Goal: Navigation & Orientation: Find specific page/section

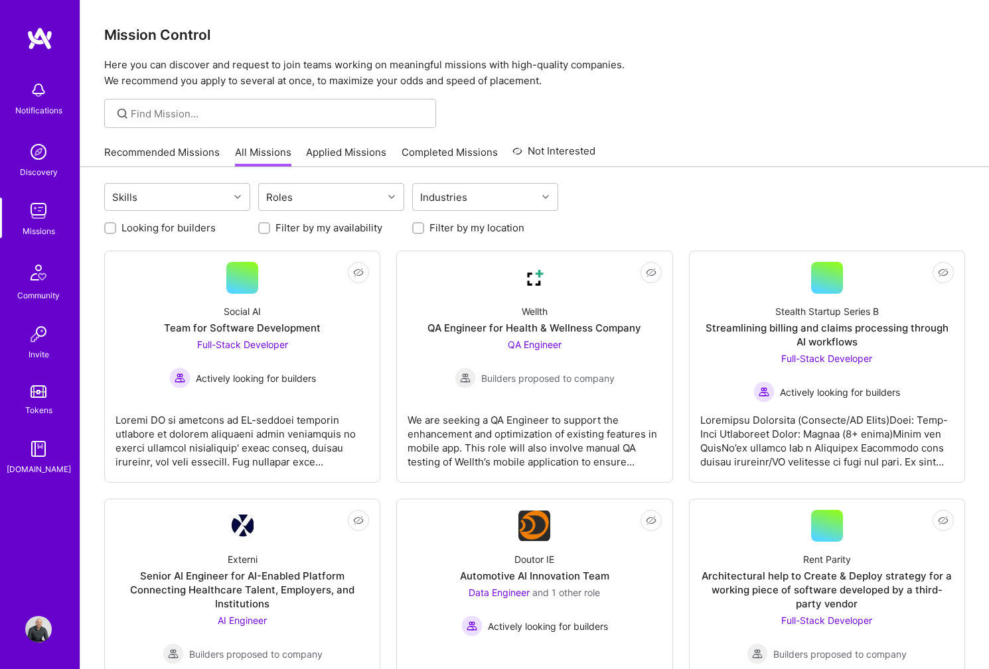
click at [46, 45] on img at bounding box center [40, 39] width 27 height 24
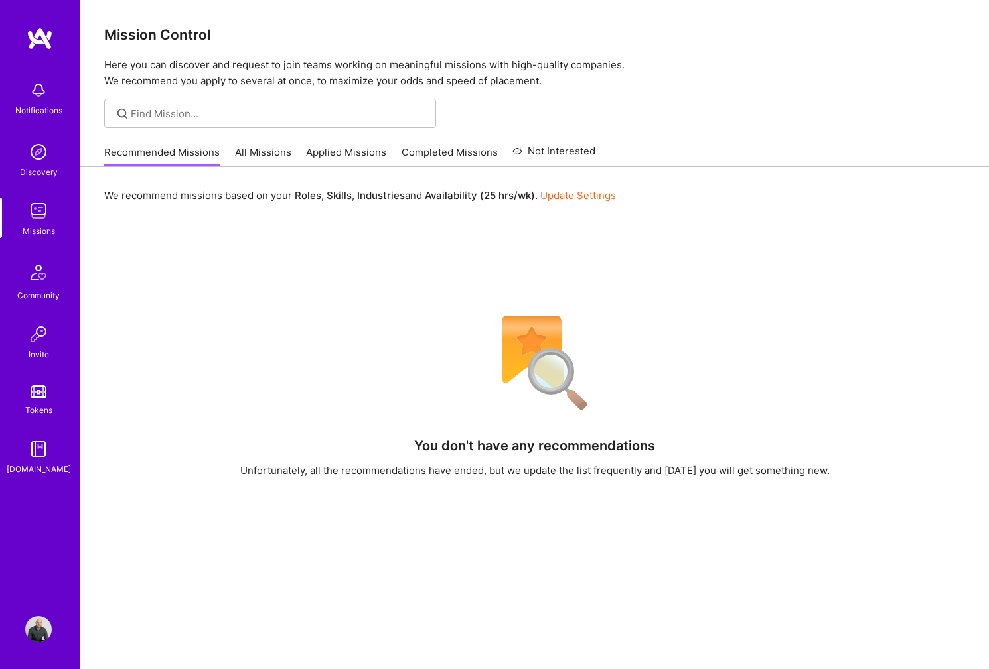
click at [261, 159] on link "All Missions" at bounding box center [263, 156] width 56 height 22
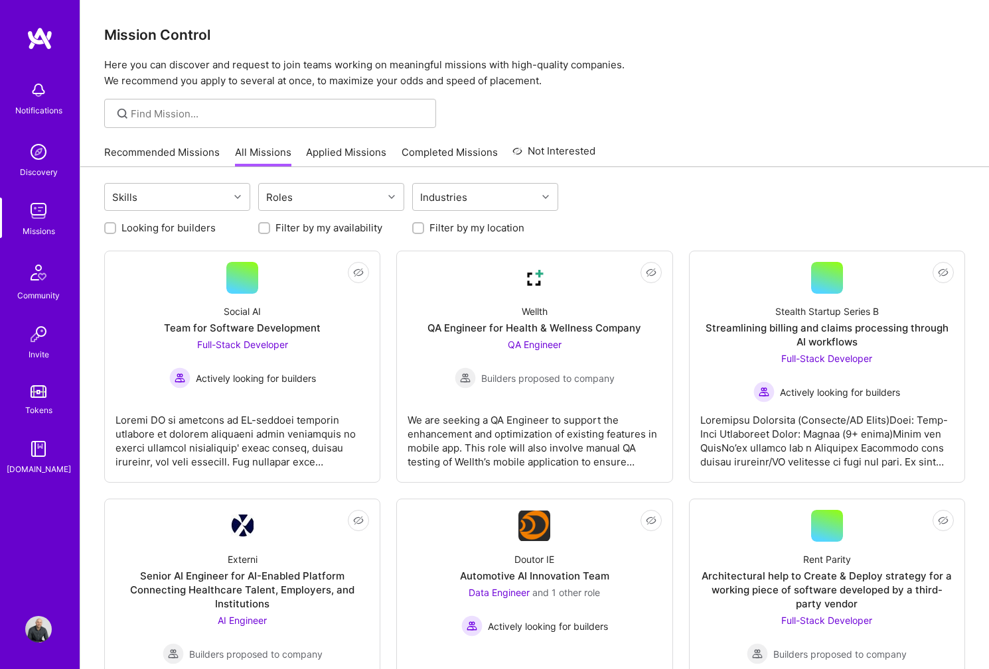
click at [401, 148] on link "Completed Missions" at bounding box center [449, 156] width 96 height 22
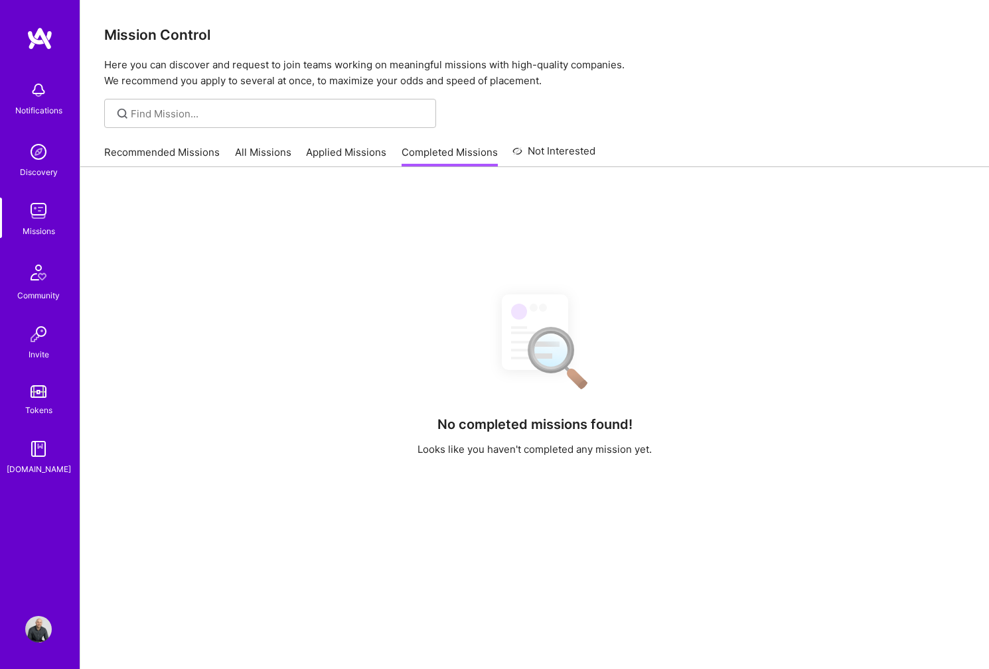
click at [357, 146] on link "Applied Missions" at bounding box center [346, 156] width 80 height 22
